Goal: Information Seeking & Learning: Learn about a topic

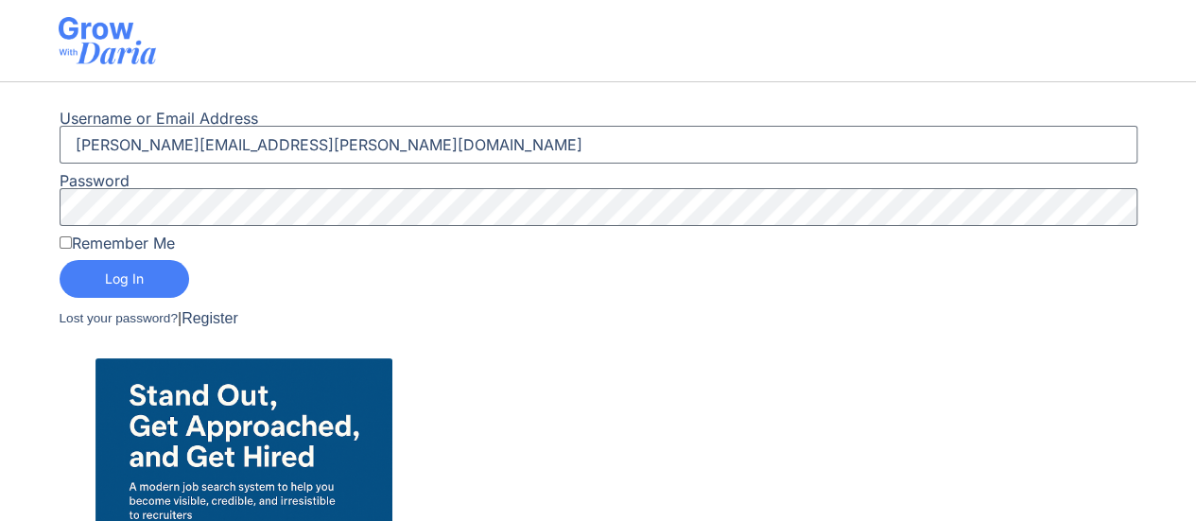
click at [163, 268] on button "Log In" at bounding box center [125, 279] width 130 height 38
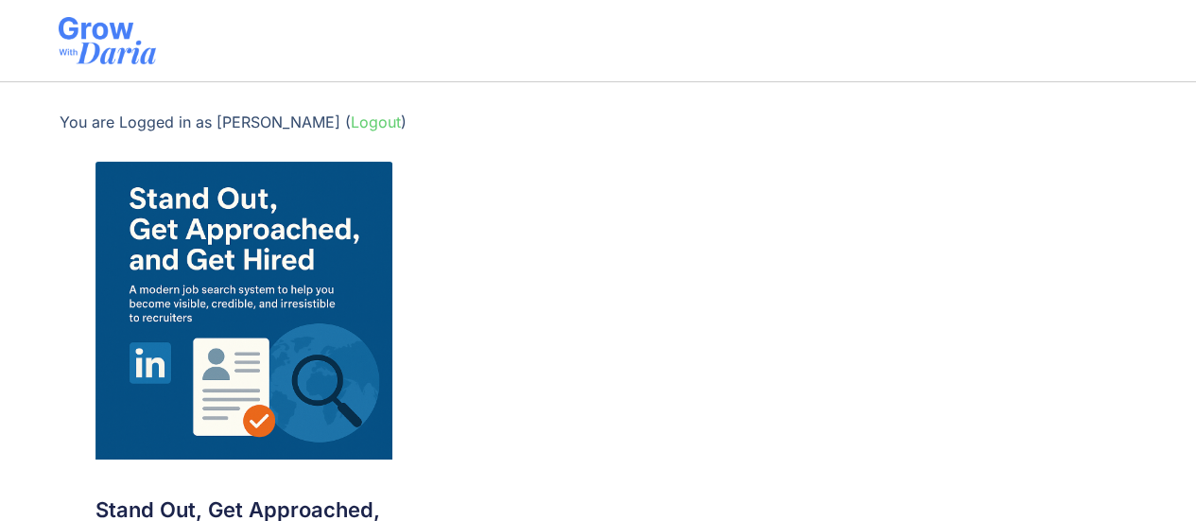
click at [302, 265] on img at bounding box center [244, 311] width 298 height 298
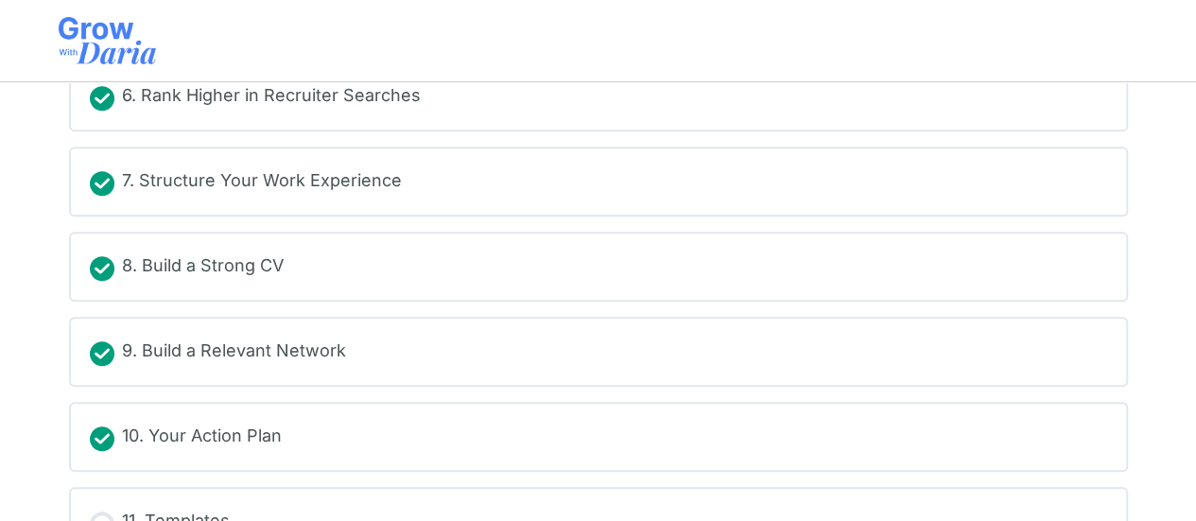
scroll to position [795, 0]
